Goal: Contribute content: Contribute content

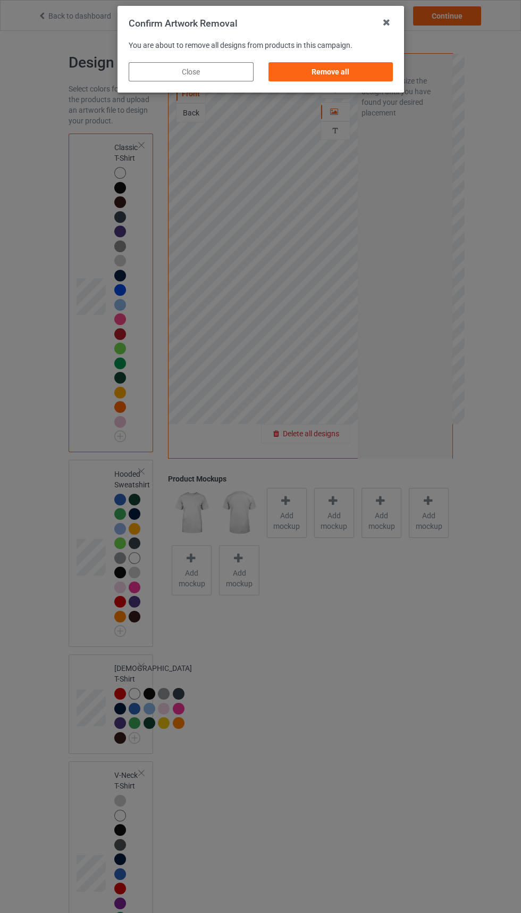
click at [361, 62] on div "Remove all" at bounding box center [330, 71] width 125 height 19
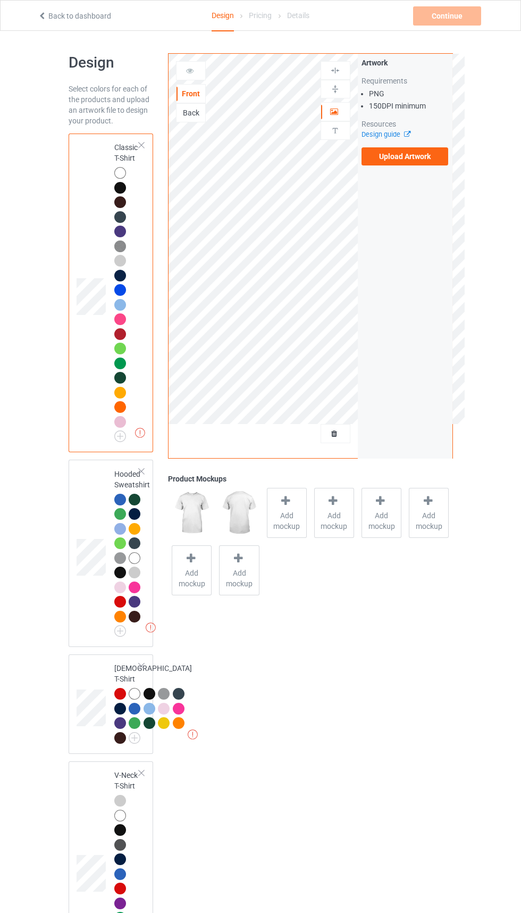
click at [424, 161] on label "Upload Artwork" at bounding box center [405, 156] width 87 height 18
click at [0, 0] on input "Upload Artwork" at bounding box center [0, 0] width 0 height 0
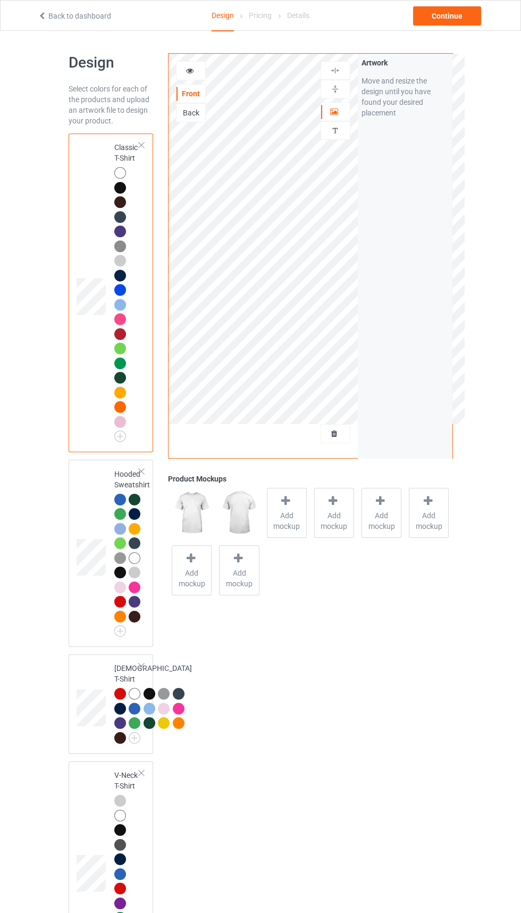
click at [340, 437] on div at bounding box center [335, 433] width 29 height 11
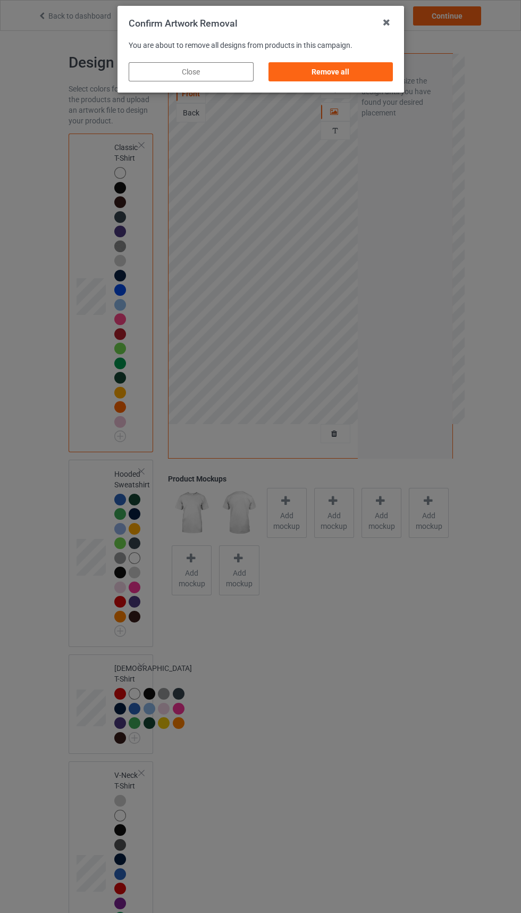
click at [327, 72] on div "Remove all" at bounding box center [330, 71] width 125 height 19
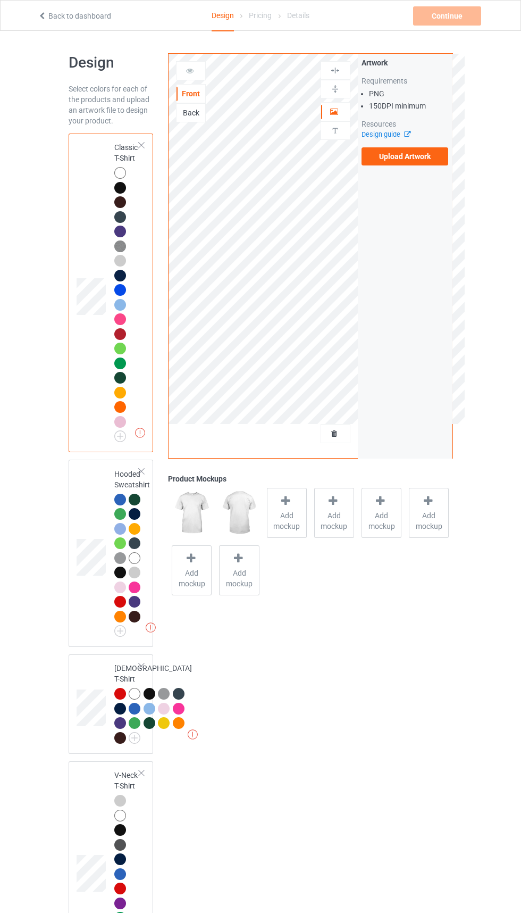
click at [407, 134] on icon at bounding box center [405, 132] width 8 height 7
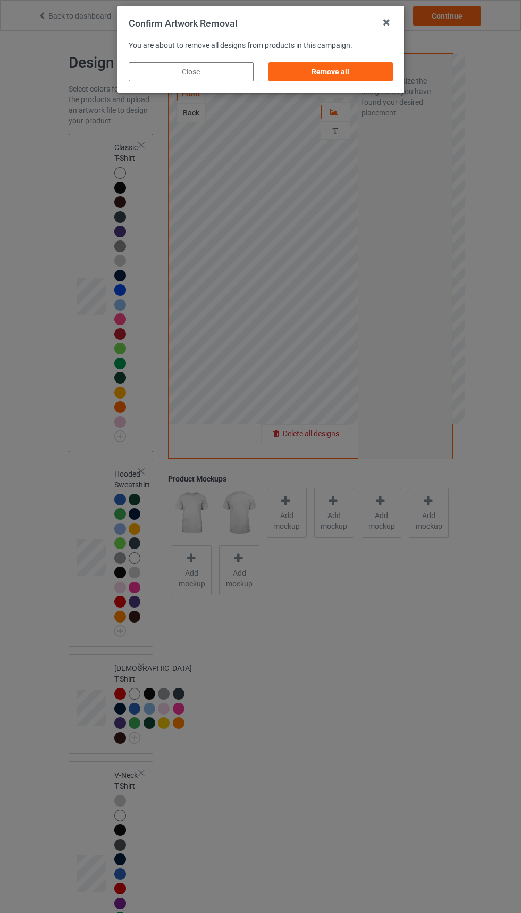
click at [359, 76] on div "Remove all" at bounding box center [330, 71] width 125 height 19
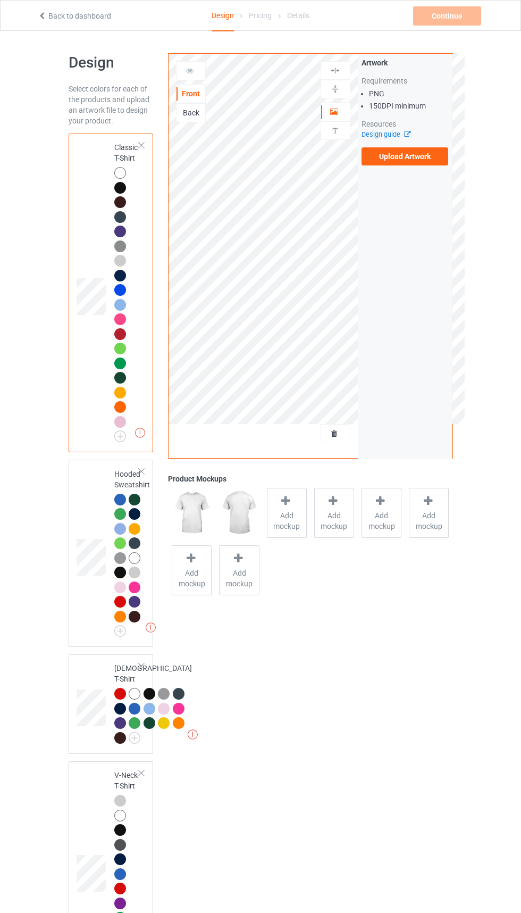
click at [416, 156] on label "Upload Artwork" at bounding box center [405, 156] width 87 height 18
click at [0, 0] on input "Upload Artwork" at bounding box center [0, 0] width 0 height 0
